Goal: Task Accomplishment & Management: Use online tool/utility

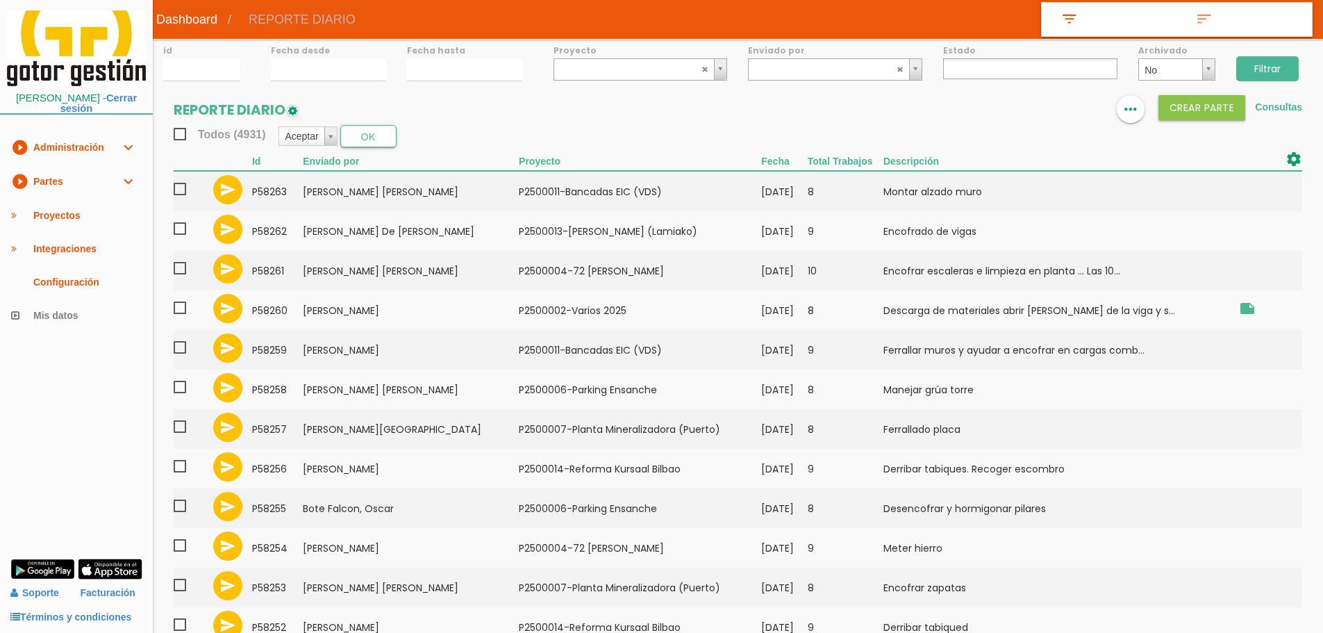
select select
click at [100, 181] on link "play_circle_filled Partes expand_more" at bounding box center [76, 182] width 153 height 34
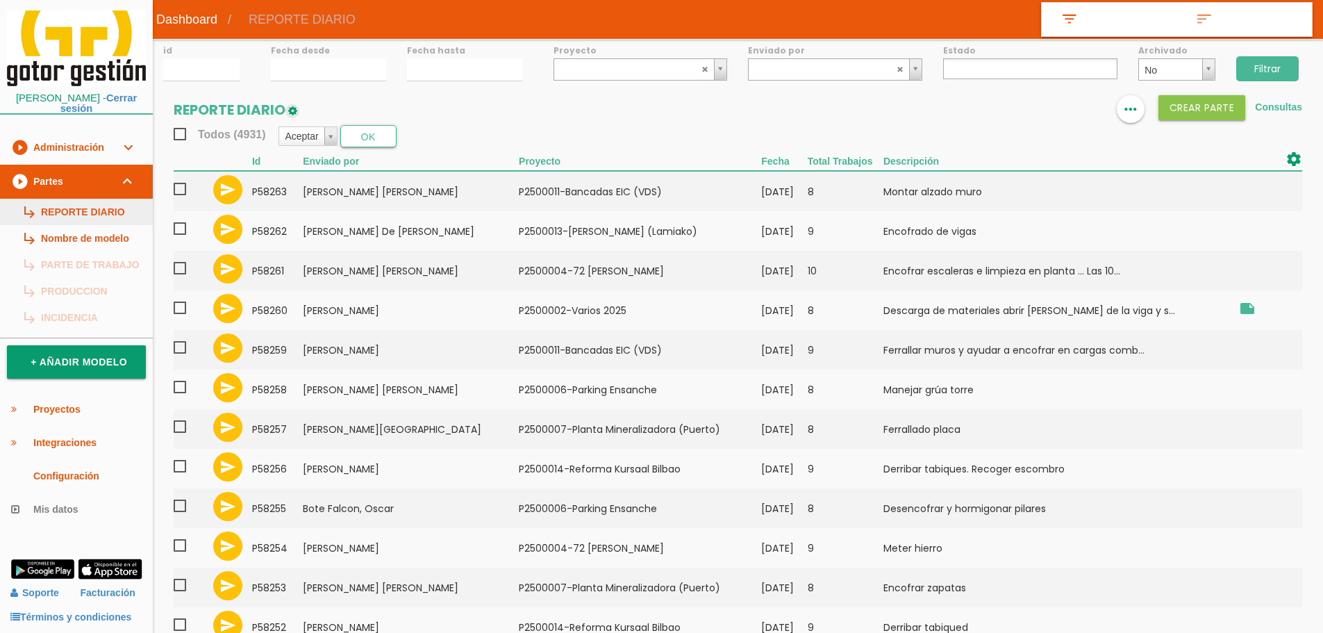
click at [102, 208] on link "subdirectory_arrow_right REPORTE DIARIO" at bounding box center [76, 212] width 153 height 26
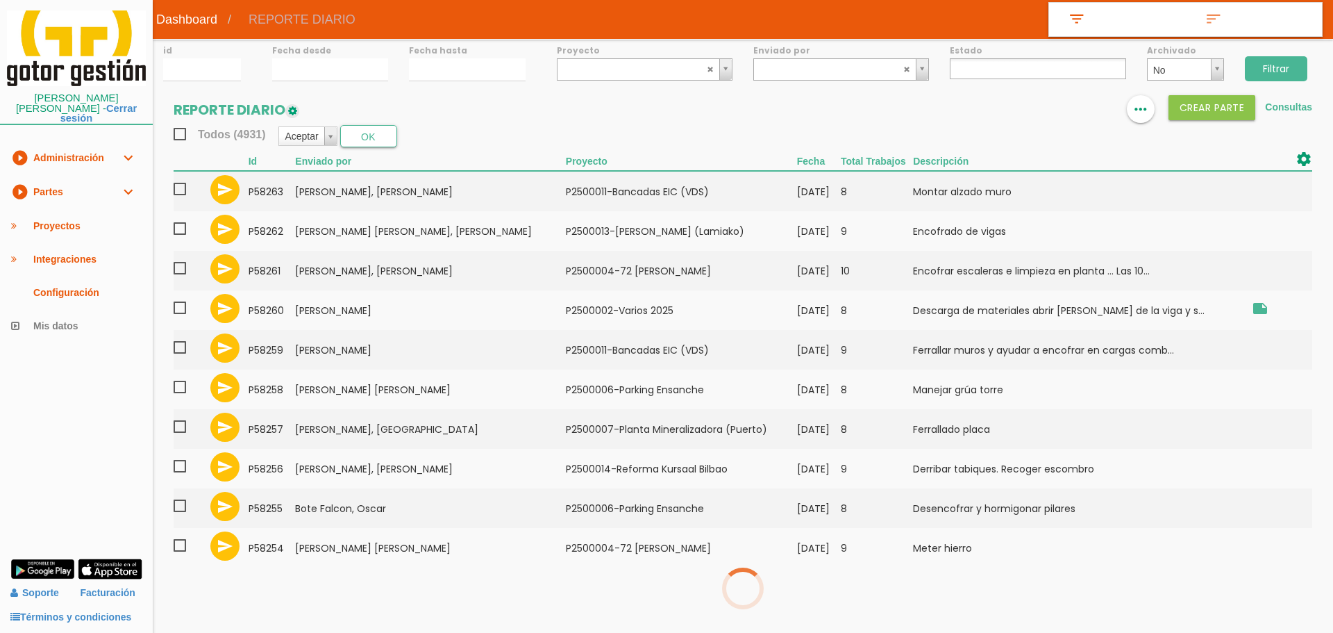
select select
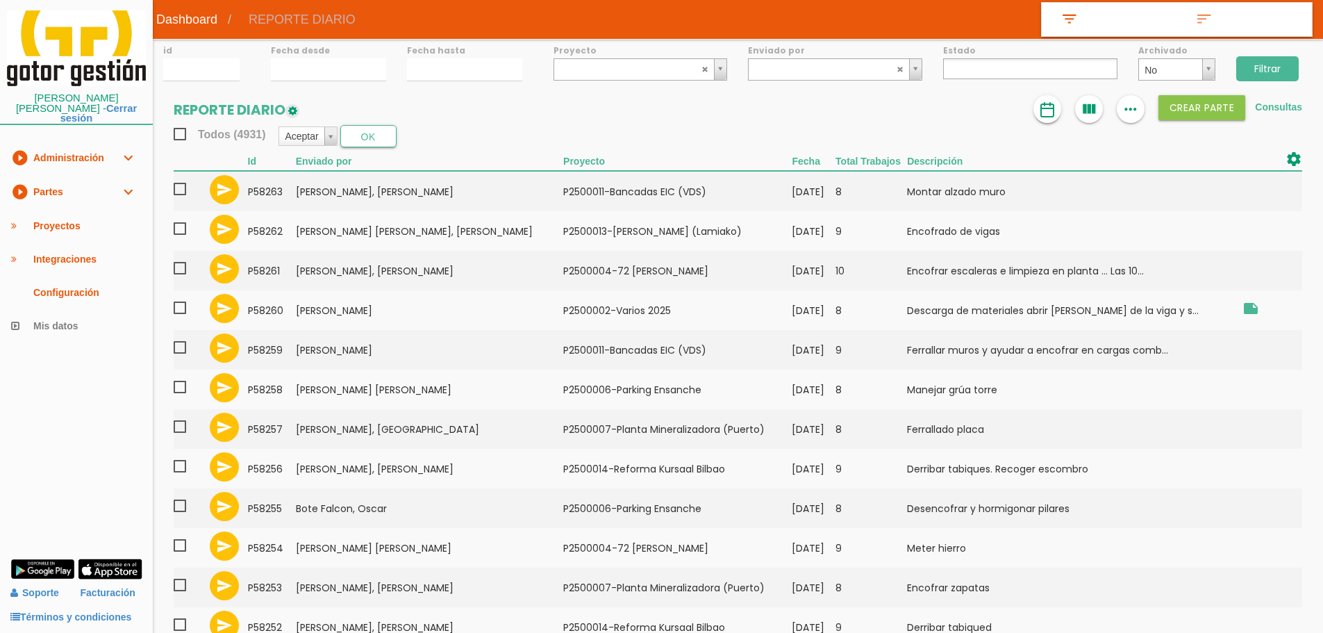
click at [1045, 105] on img at bounding box center [1047, 109] width 17 height 17
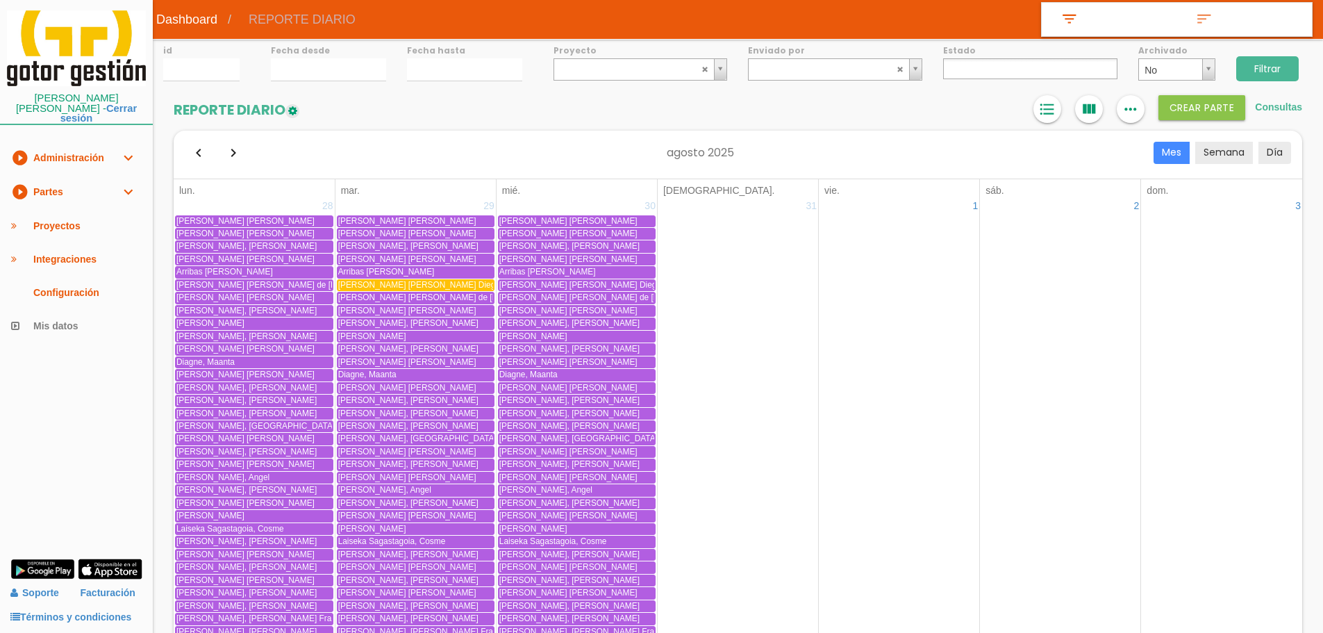
click at [1045, 105] on icon "format_list_bulleted" at bounding box center [1047, 109] width 18 height 28
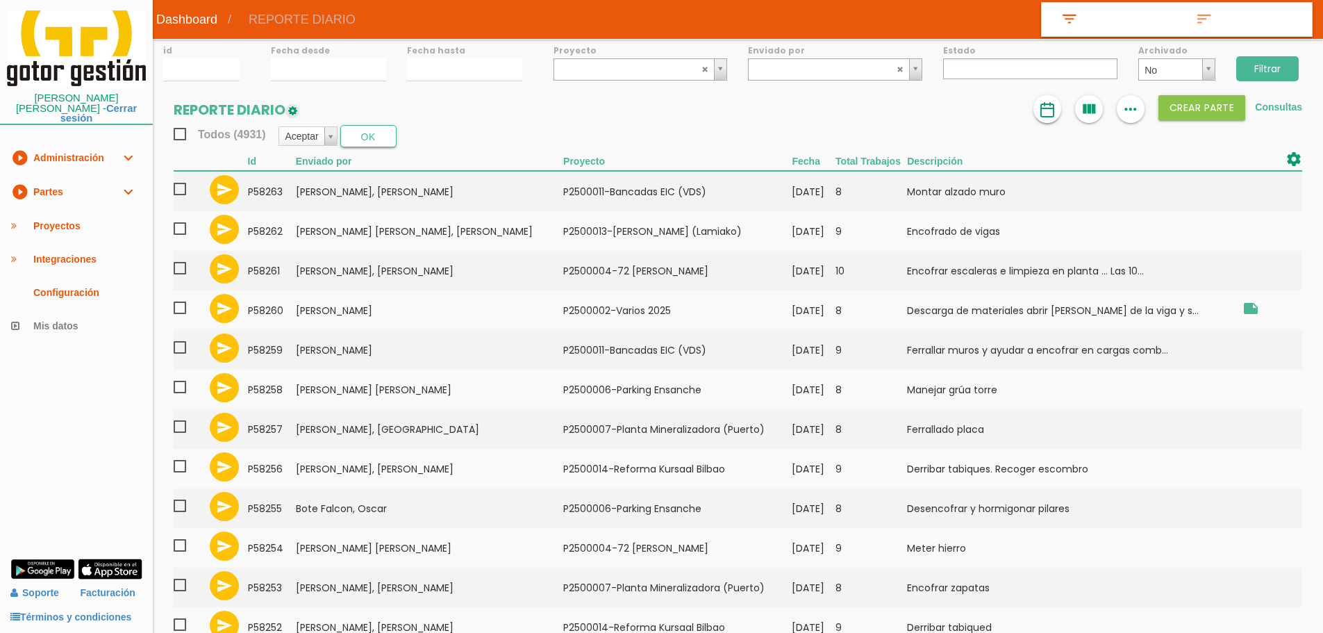
click at [1051, 105] on img at bounding box center [1047, 109] width 17 height 17
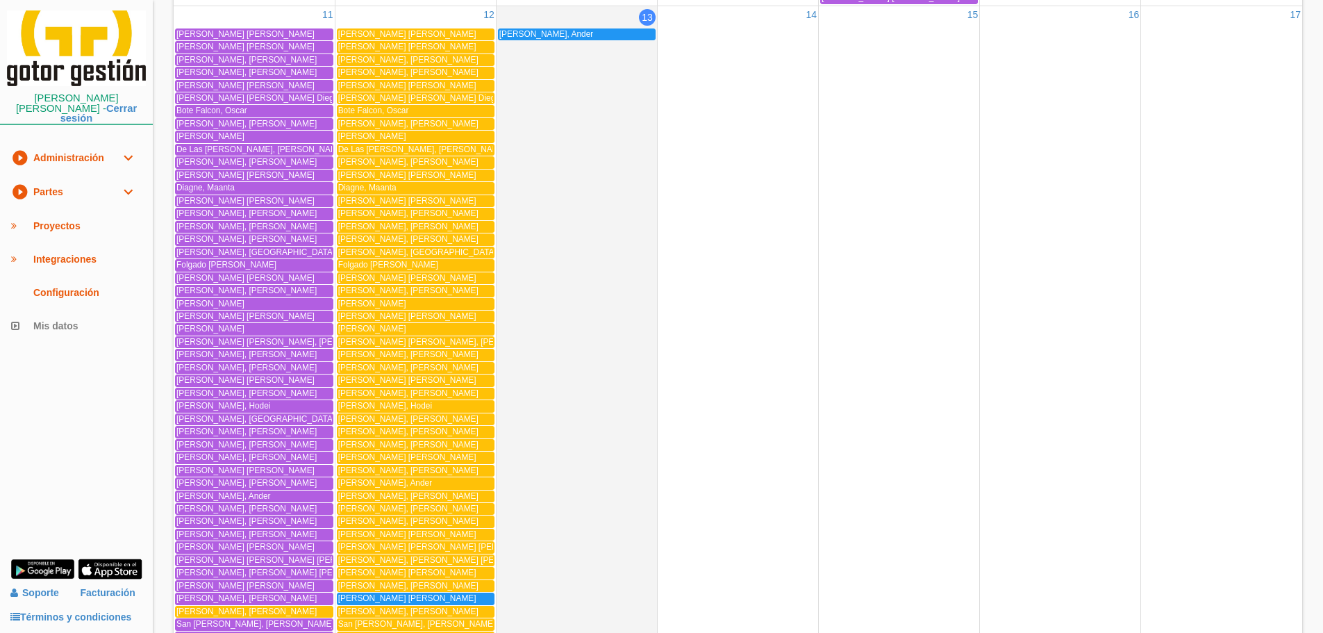
scroll to position [1716, 0]
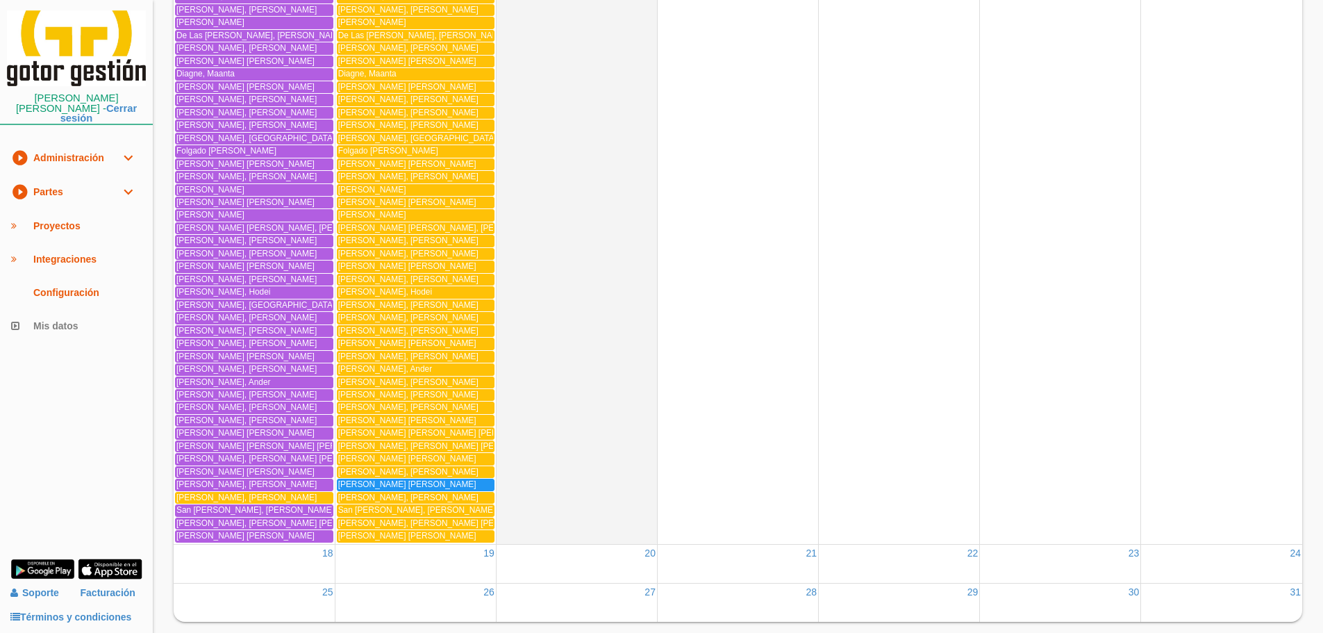
click at [235, 499] on span "[PERSON_NAME], [PERSON_NAME]" at bounding box center [246, 497] width 140 height 10
click at [382, 483] on span "Rodriguez Bujan, Alfonso" at bounding box center [407, 484] width 138 height 10
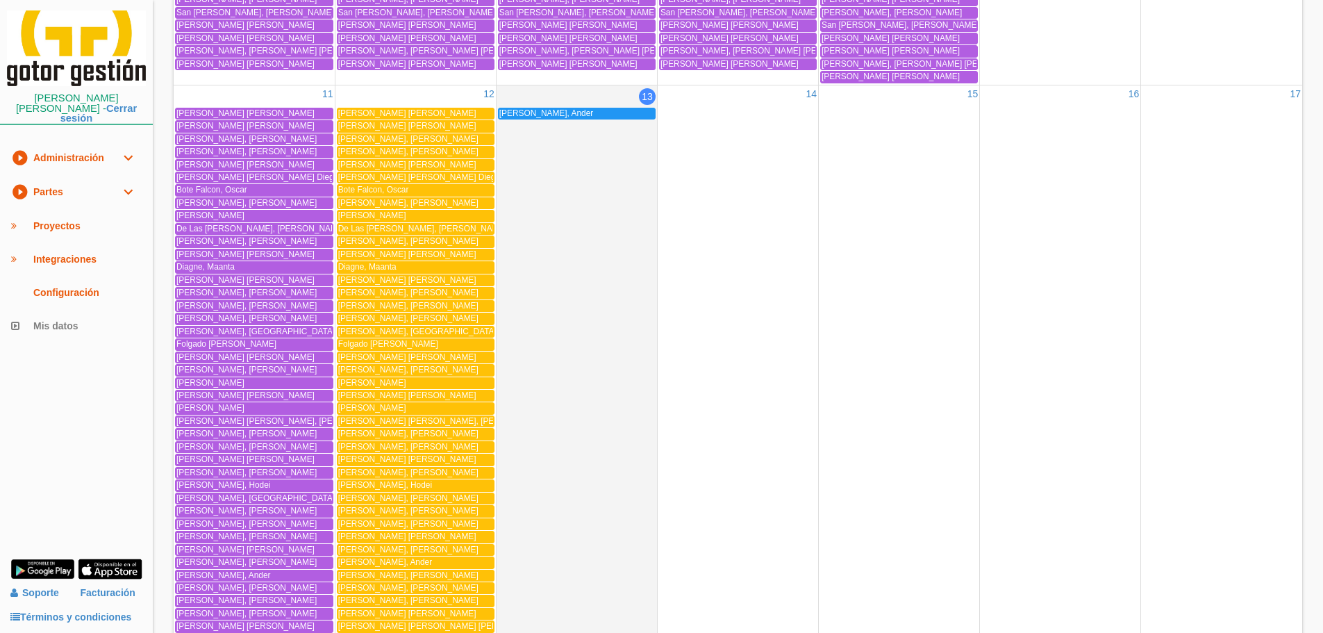
scroll to position [1577, 0]
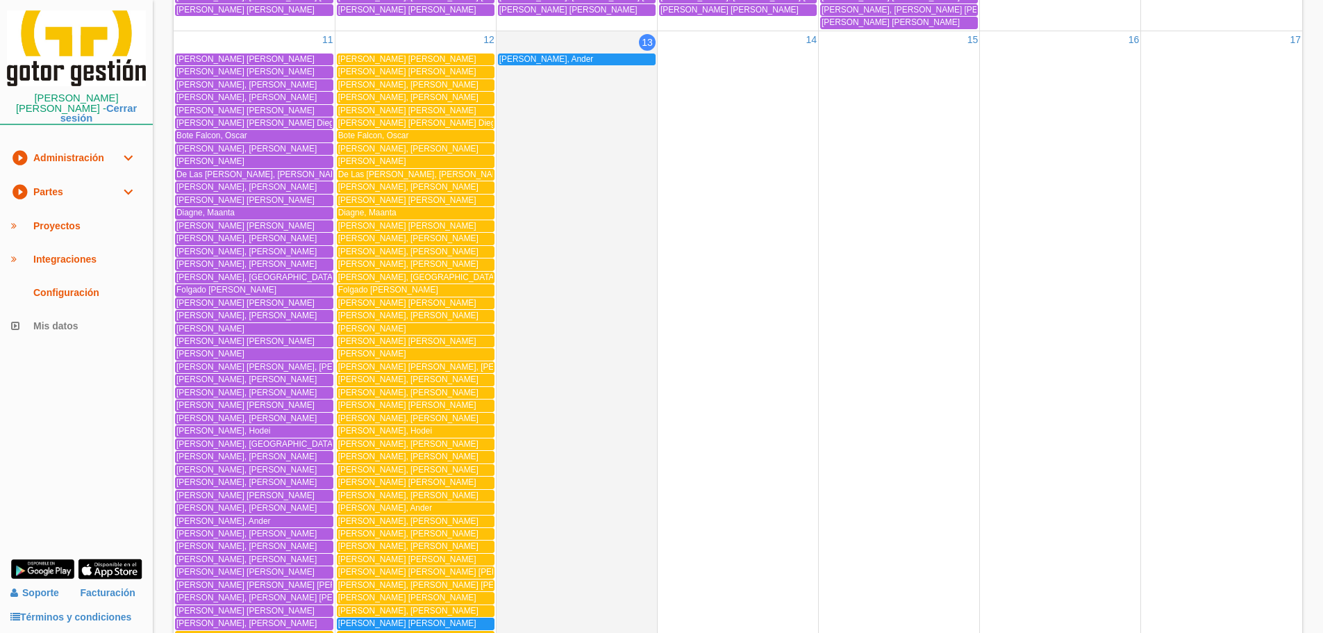
click at [54, 183] on link "play_circle_filled Partes expand_more" at bounding box center [76, 192] width 153 height 34
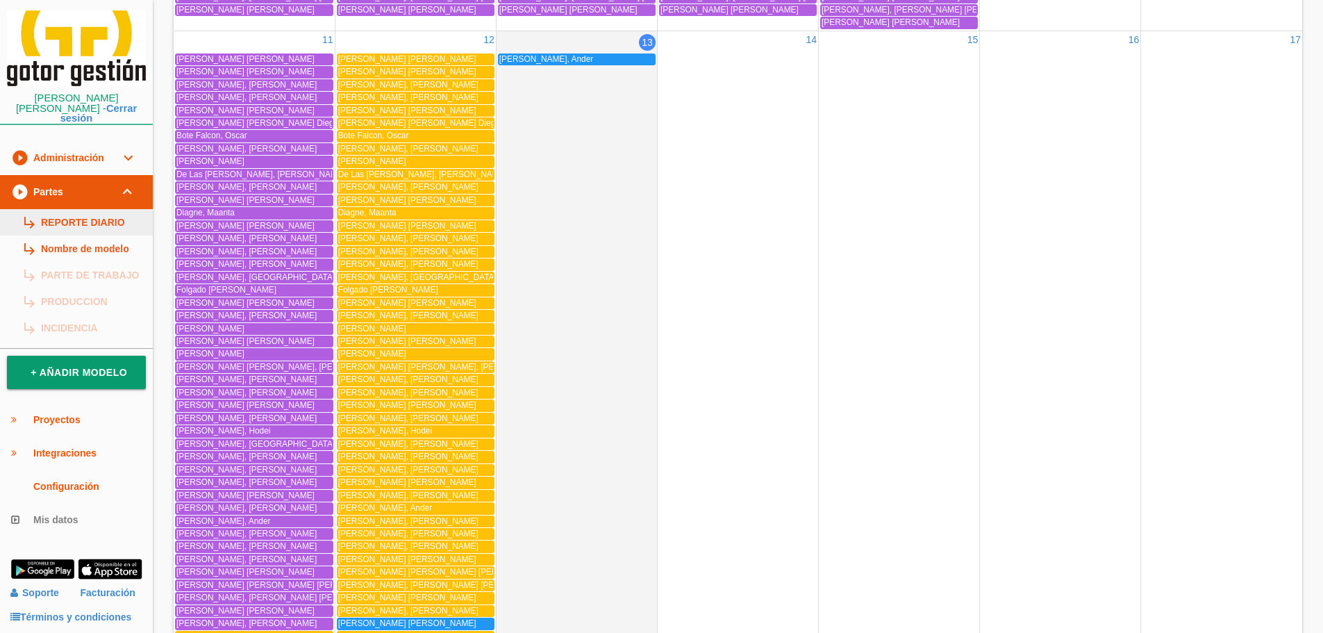
click at [64, 214] on link "subdirectory_arrow_right REPORTE DIARIO" at bounding box center [76, 222] width 153 height 26
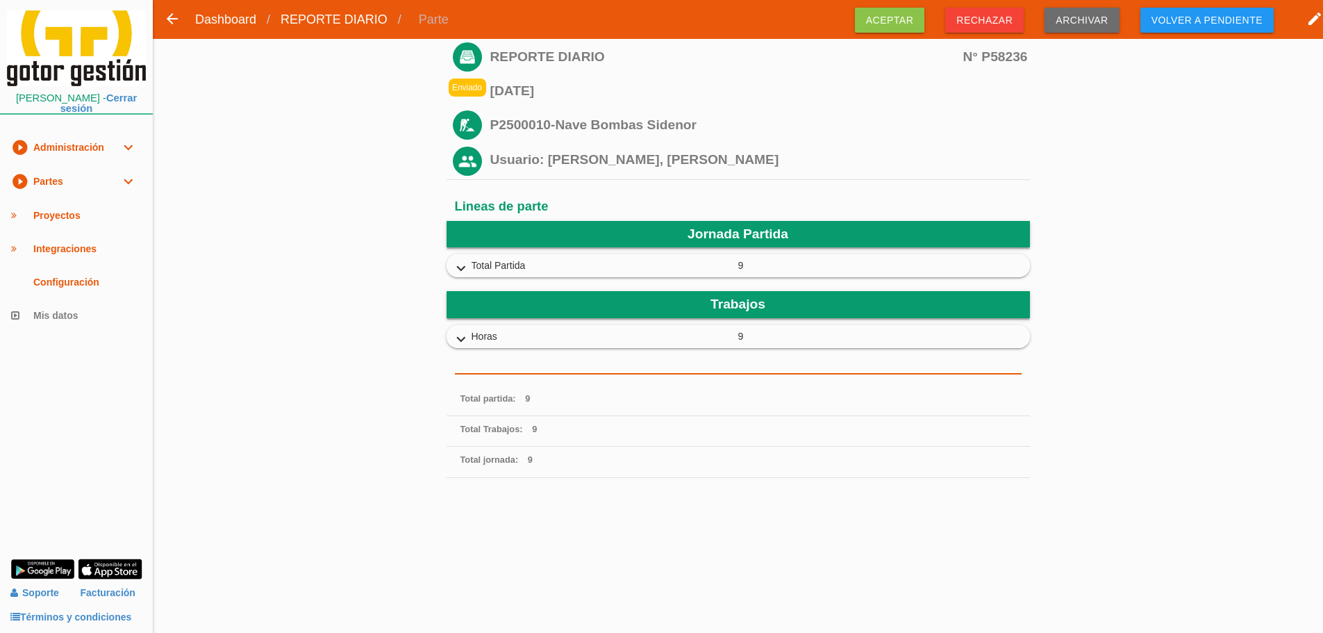
drag, startPoint x: 887, startPoint y: 17, endPoint x: 731, endPoint y: 11, distance: 156.4
click at [887, 17] on span "Aceptar" at bounding box center [890, 20] width 70 height 25
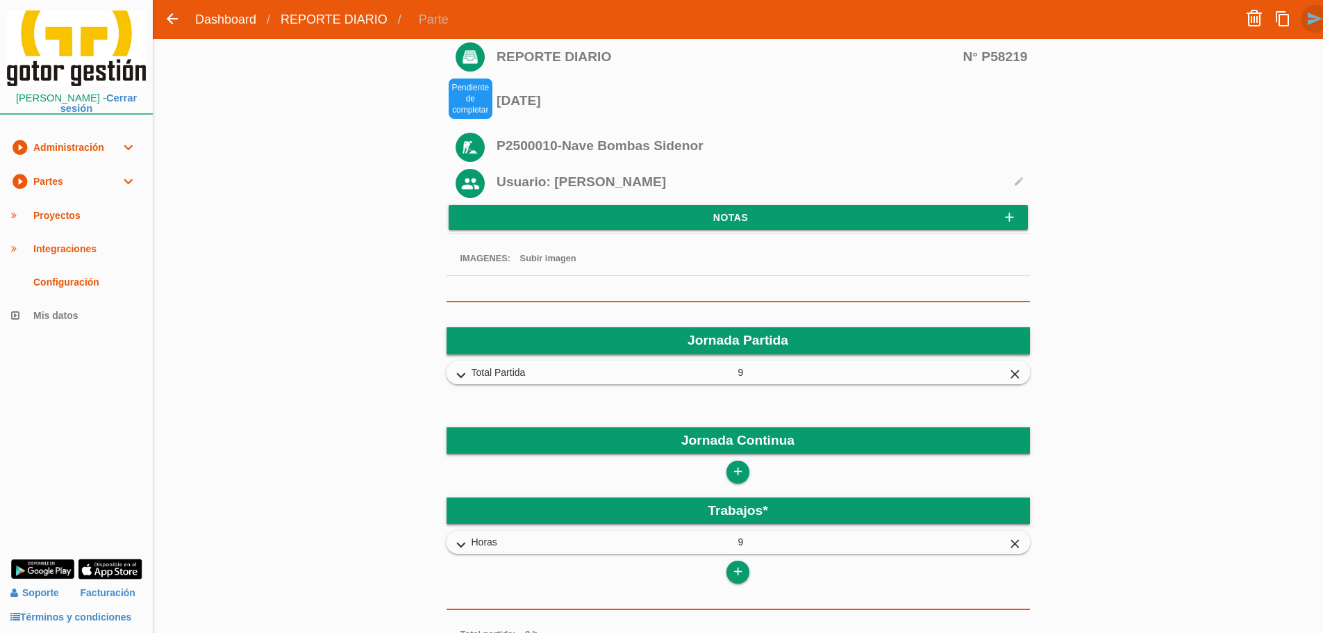
click at [1312, 22] on icon "send" at bounding box center [1314, 19] width 17 height 28
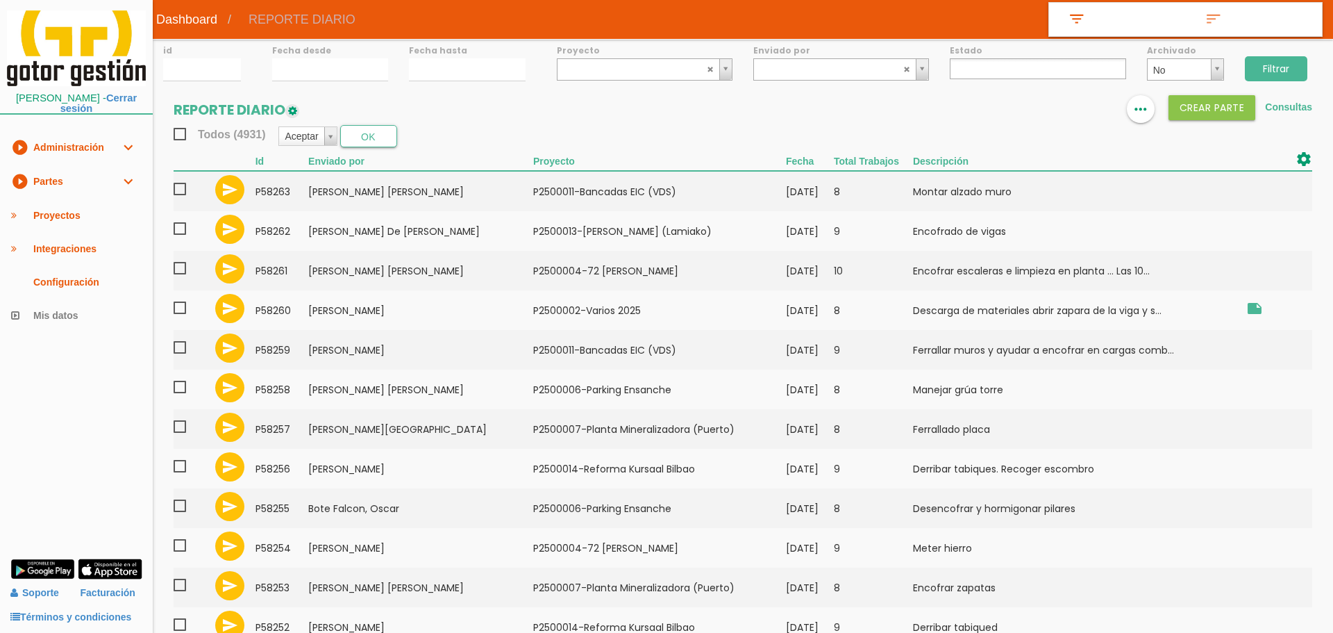
select select
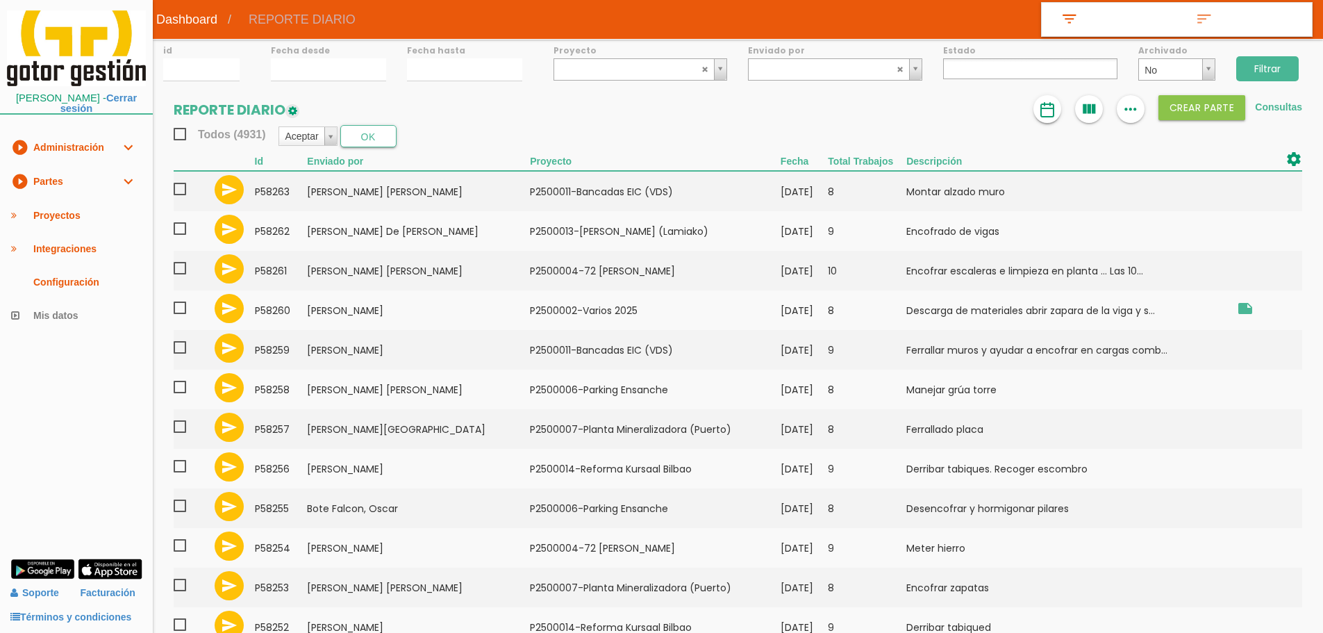
click at [1051, 103] on img at bounding box center [1047, 109] width 17 height 17
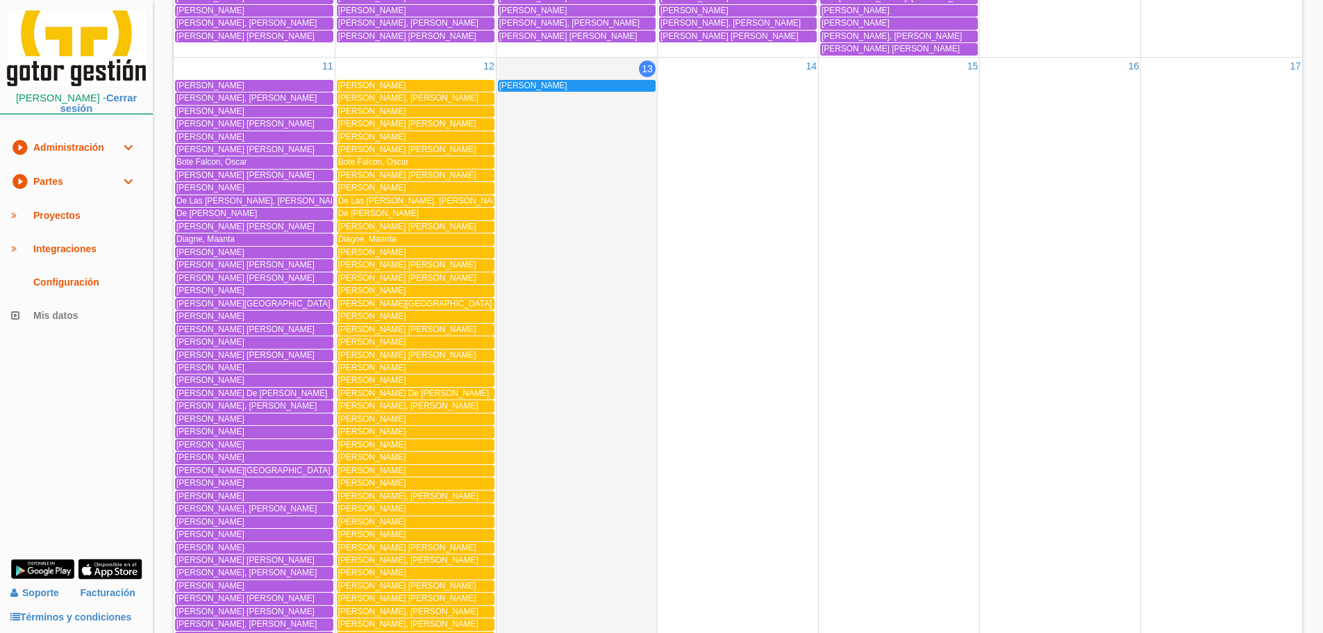
scroll to position [1716, 0]
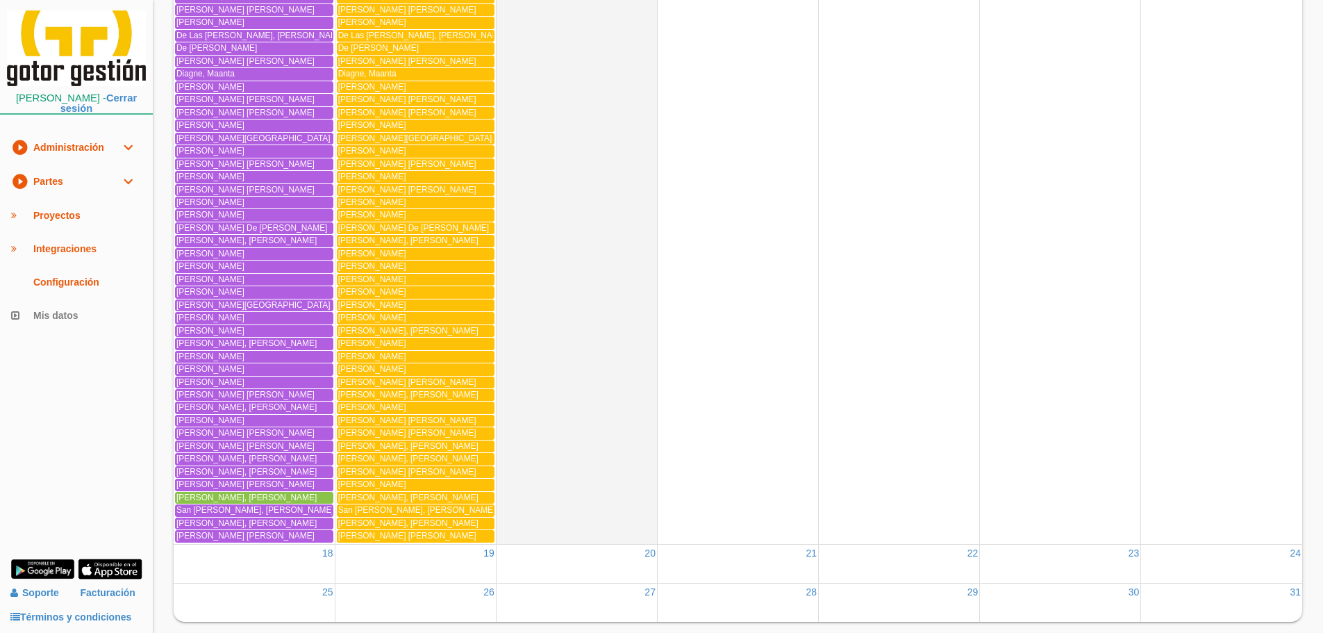
click at [293, 492] on div "Salcedo Rayo, Miguel Angel" at bounding box center [254, 497] width 156 height 10
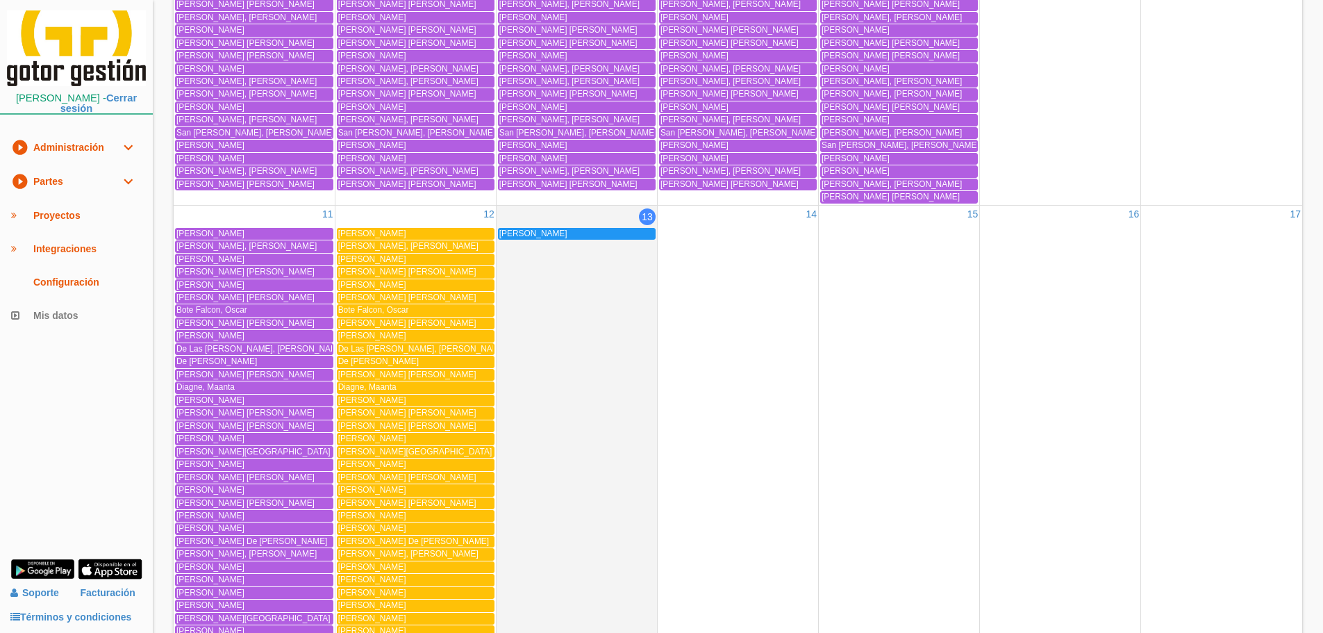
scroll to position [1369, 0]
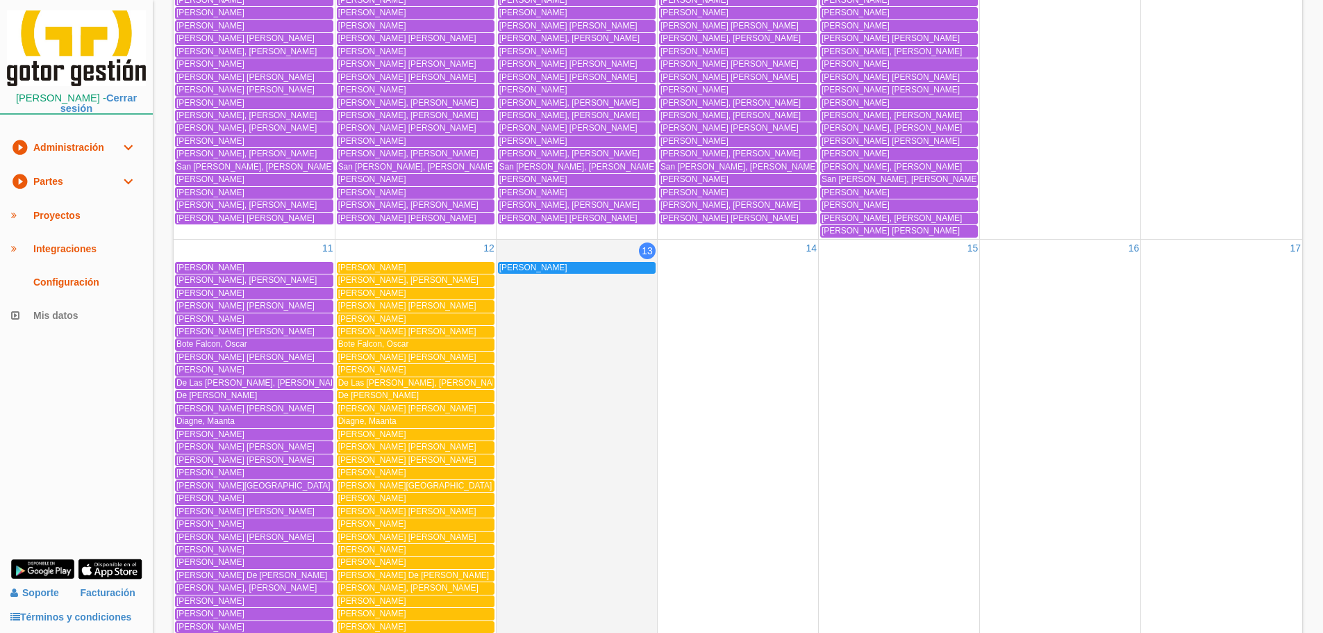
click at [42, 186] on link "play_circle_filled Partes expand_more" at bounding box center [76, 182] width 153 height 34
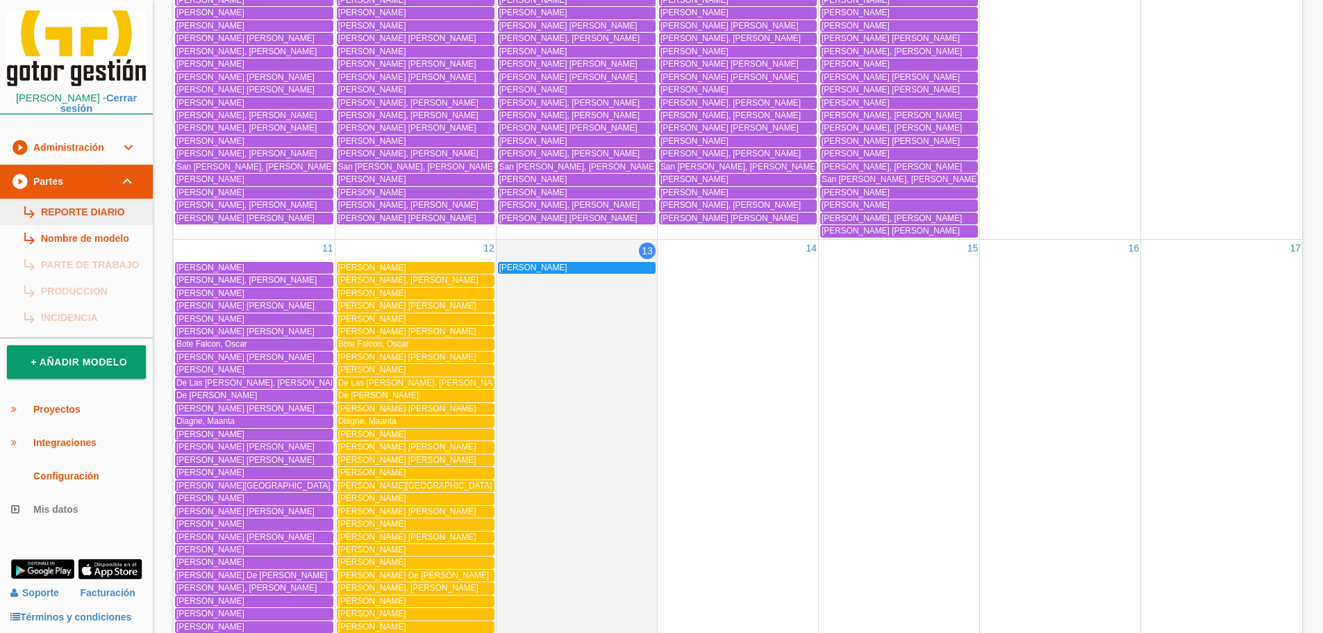
click at [53, 209] on link "subdirectory_arrow_right REPORTE DIARIO" at bounding box center [76, 212] width 153 height 26
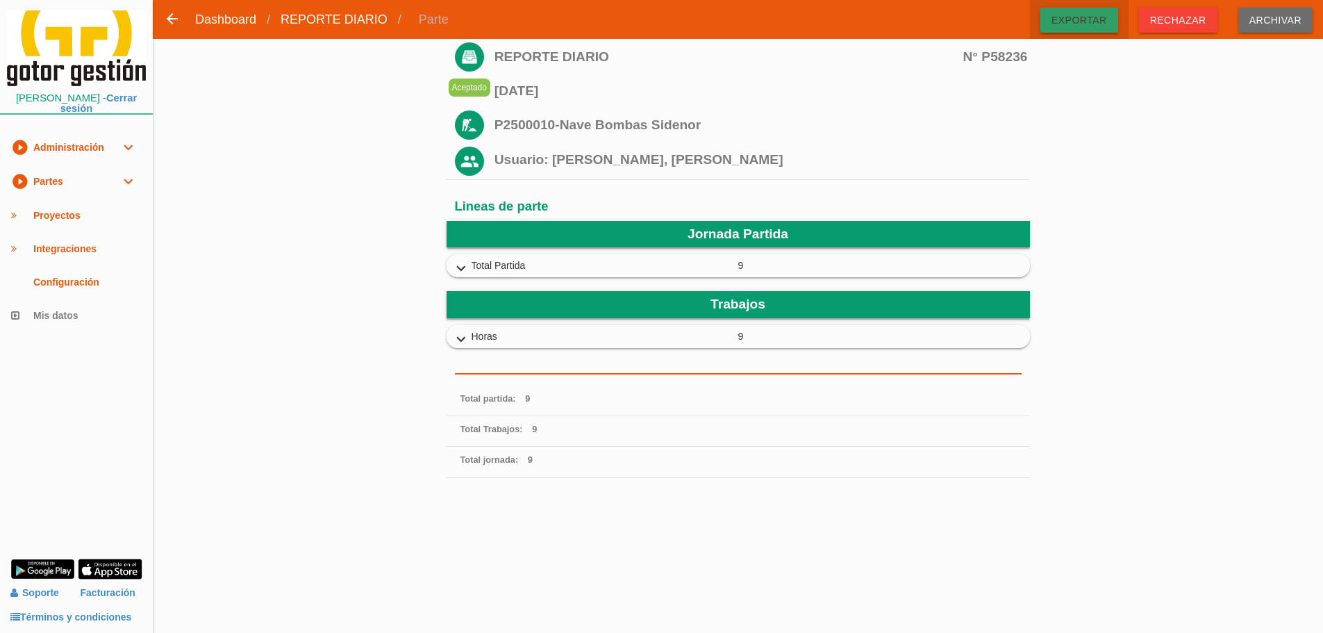
click at [1085, 21] on span "Exportar" at bounding box center [1079, 20] width 78 height 25
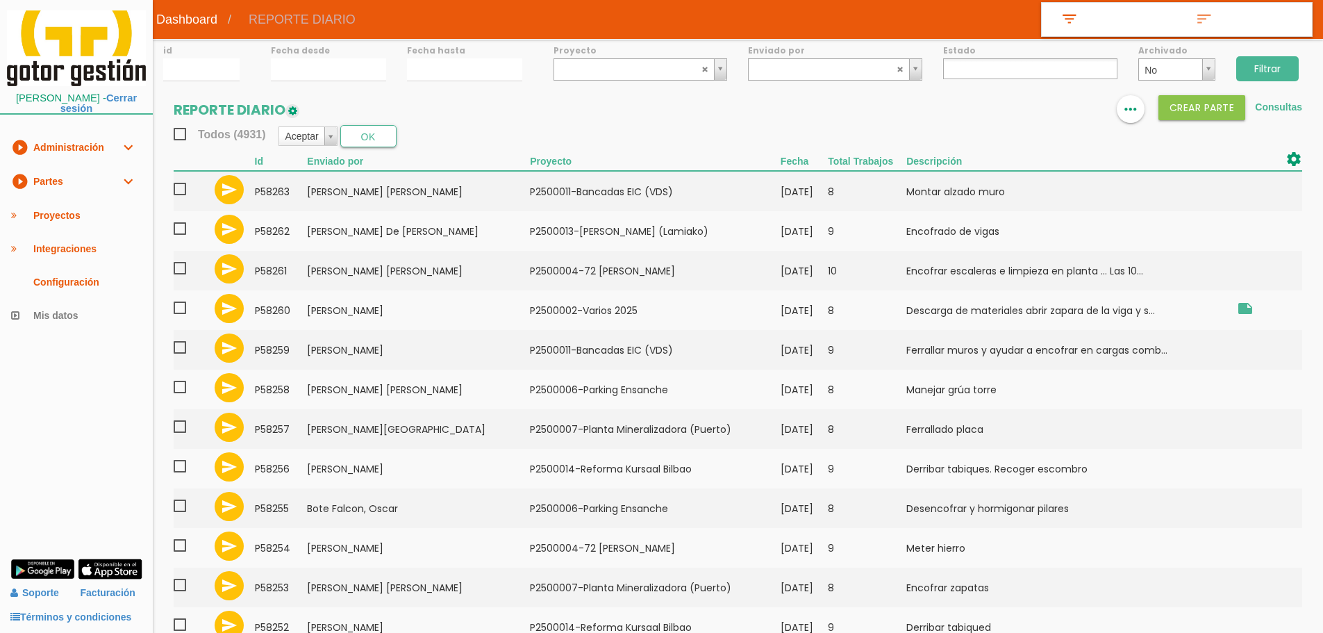
select select
click at [797, 268] on td "[DATE]" at bounding box center [805, 271] width 48 height 40
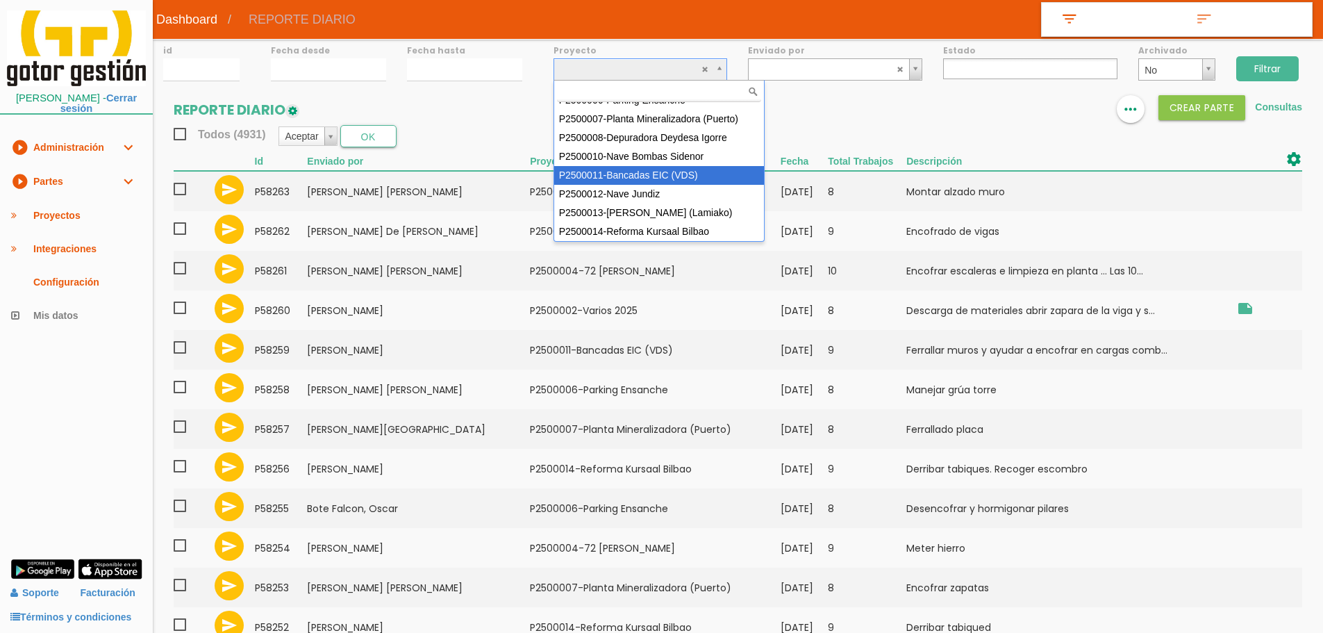
scroll to position [54, 0]
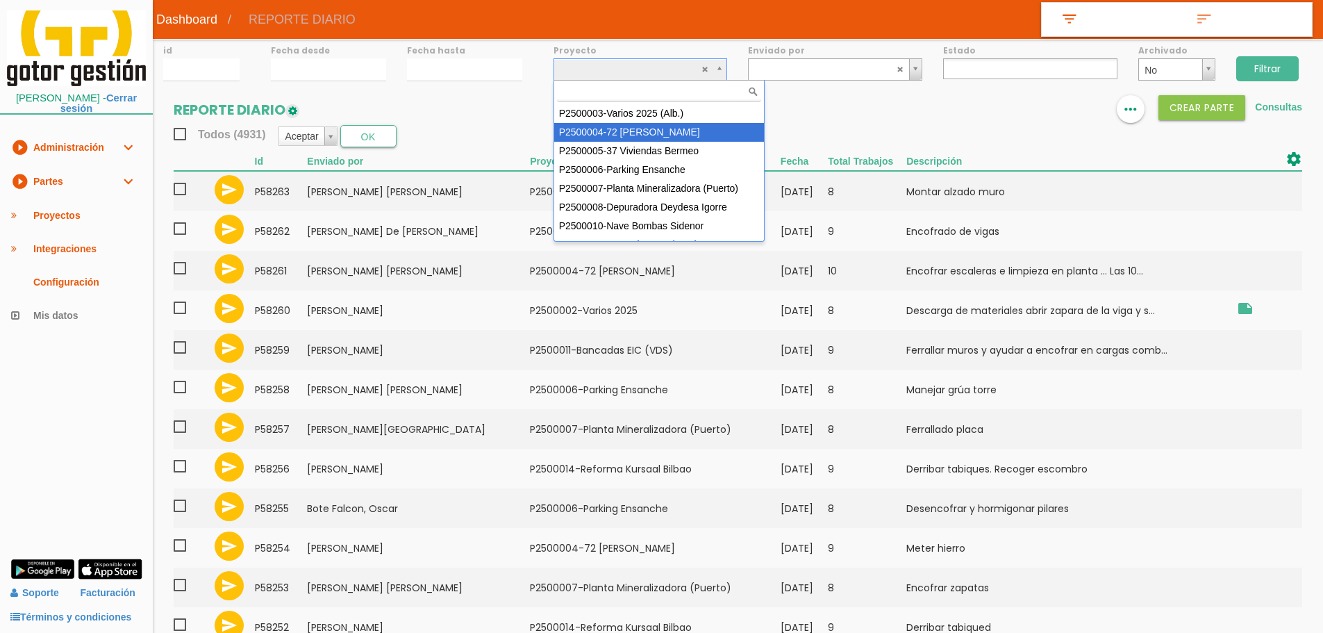
select select "86"
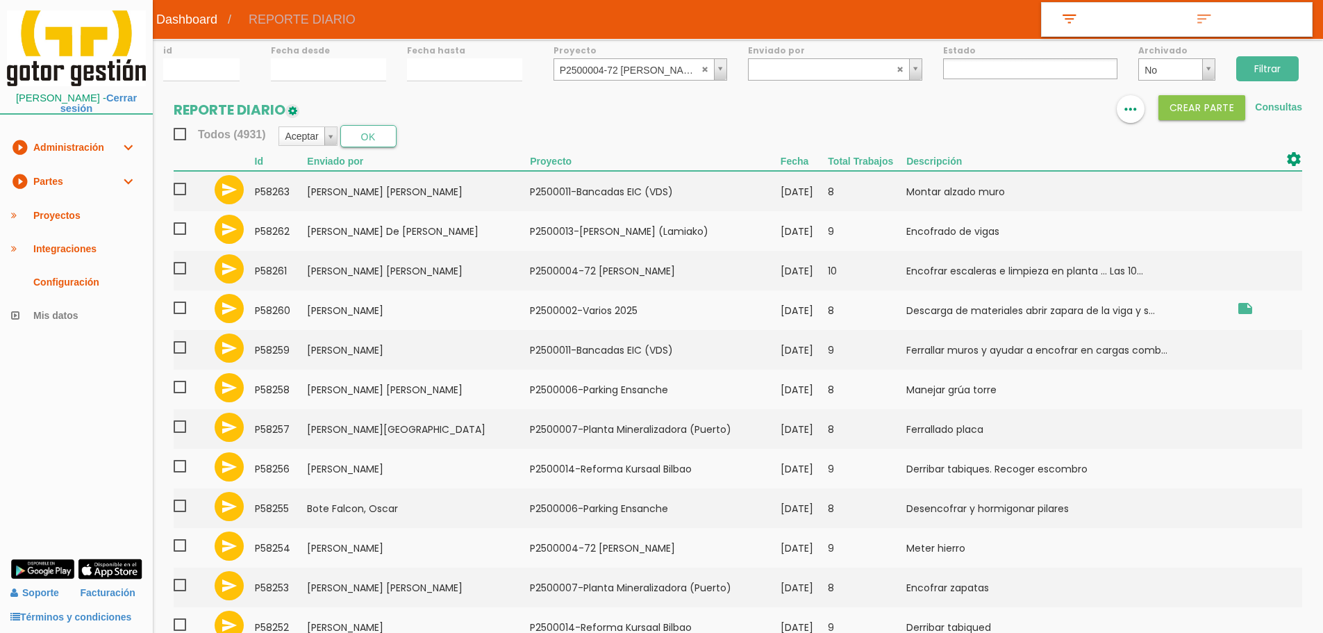
click at [1259, 65] on input "Filtrar" at bounding box center [1267, 68] width 62 height 25
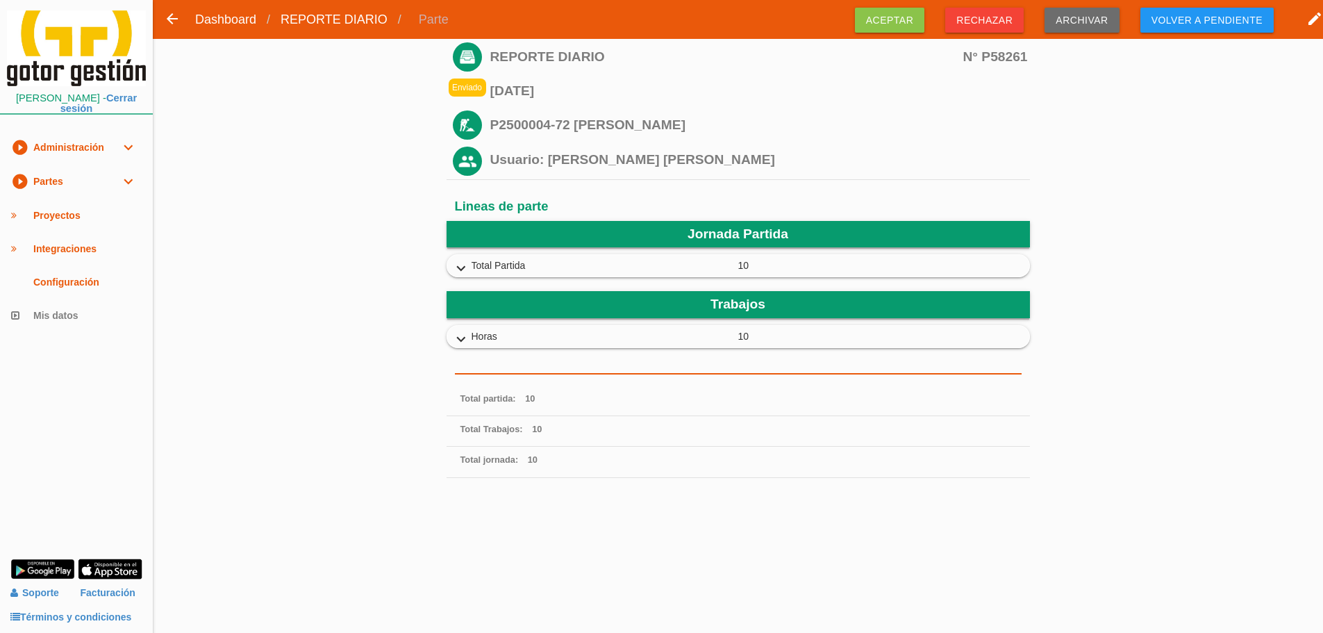
click at [467, 331] on icon "expand_more" at bounding box center [461, 340] width 22 height 18
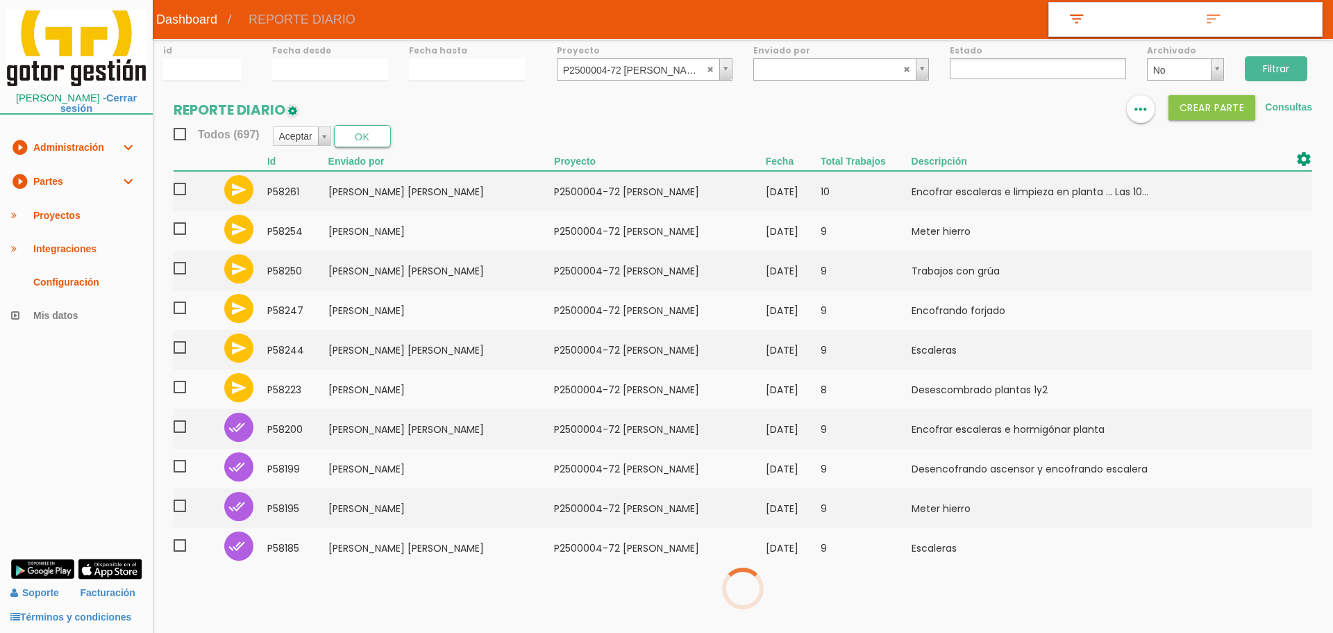
select select
